Goal: Obtain resource: Obtain resource

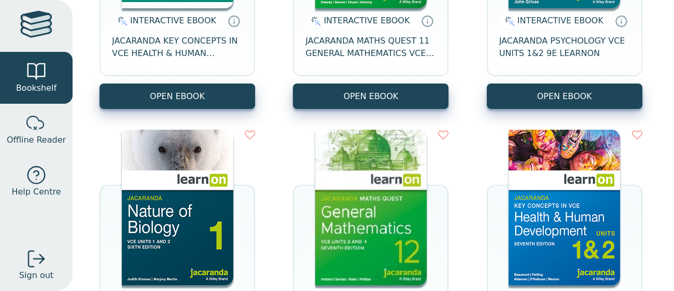
scroll to position [264, 0]
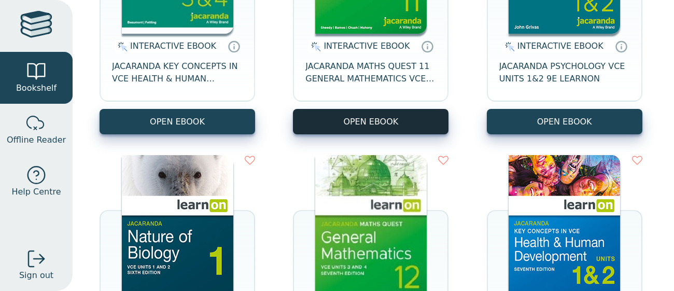
click at [359, 116] on button "OPEN EBOOK" at bounding box center [371, 121] width 156 height 25
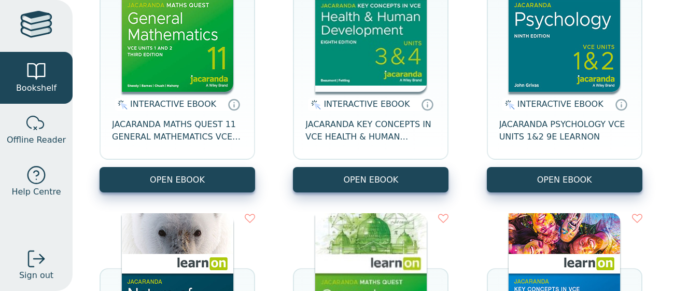
scroll to position [216, 0]
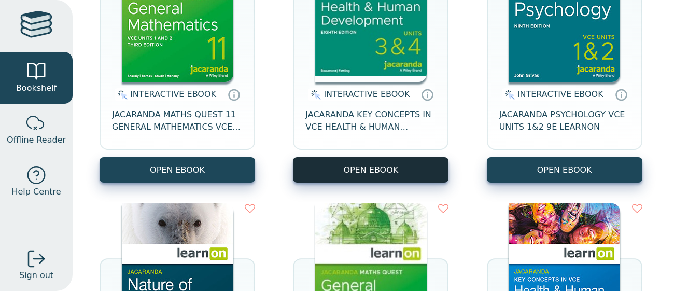
click at [308, 162] on button "OPEN EBOOK" at bounding box center [371, 169] width 156 height 25
